Goal: Task Accomplishment & Management: Manage account settings

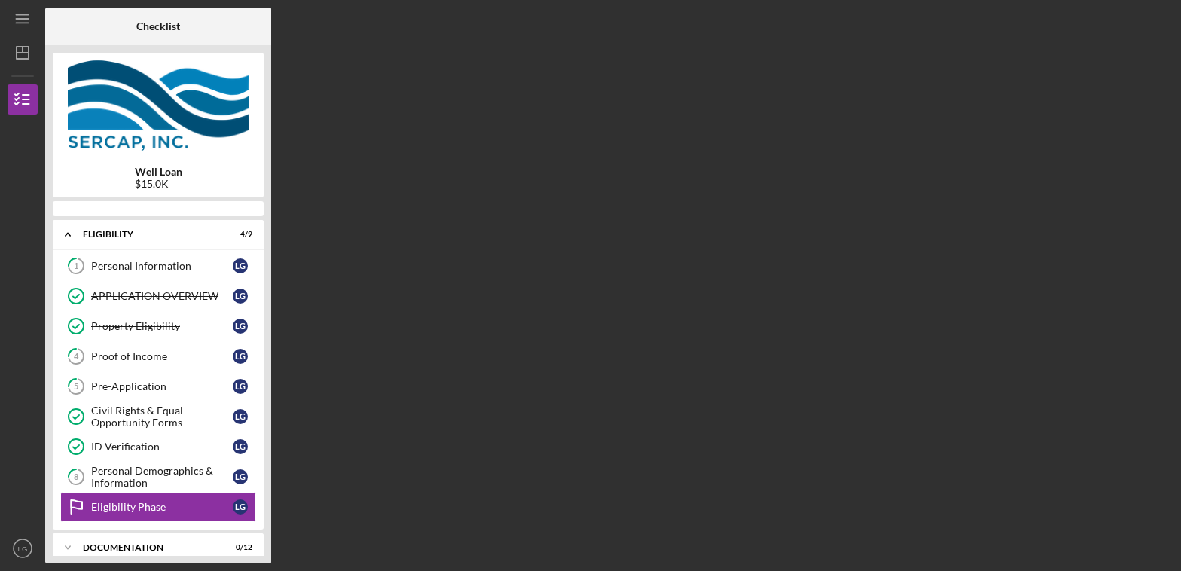
scroll to position [119, 0]
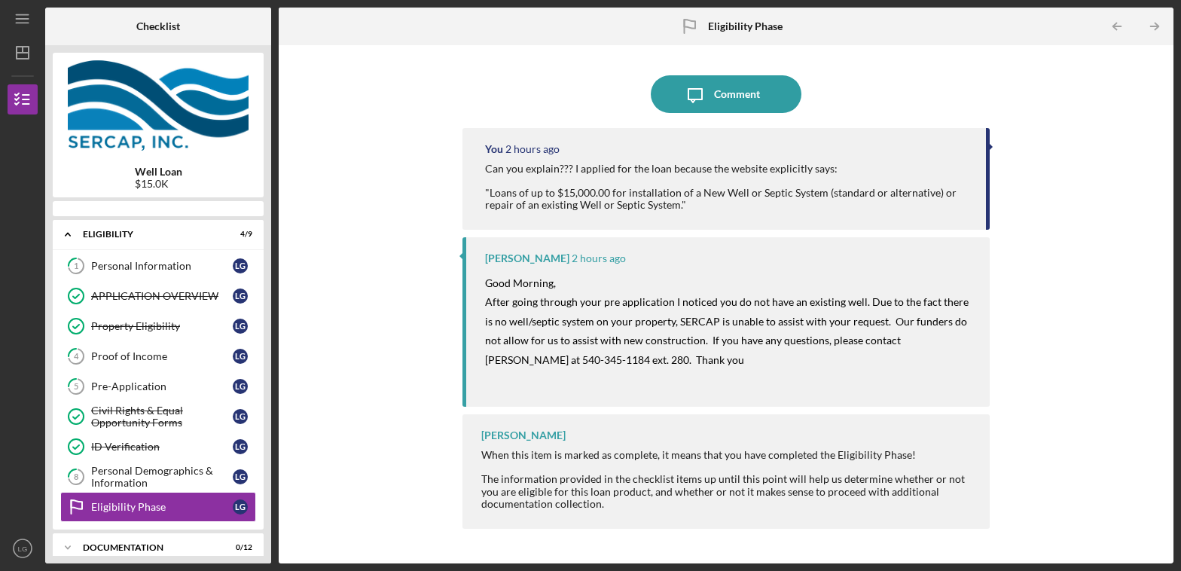
scroll to position [119, 0]
